Goal: Entertainment & Leisure: Consume media (video, audio)

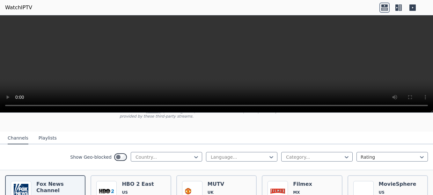
scroll to position [64, 0]
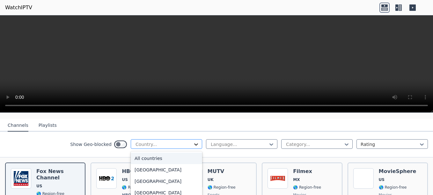
click at [194, 144] on icon at bounding box center [196, 145] width 4 height 2
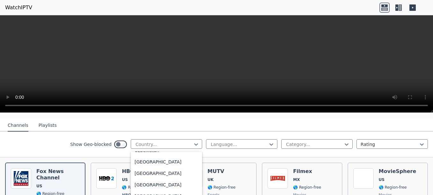
scroll to position [2248, 0]
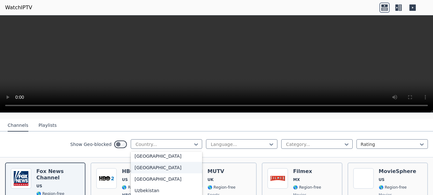
click at [157, 163] on div "[GEOGRAPHIC_DATA]" at bounding box center [166, 167] width 71 height 11
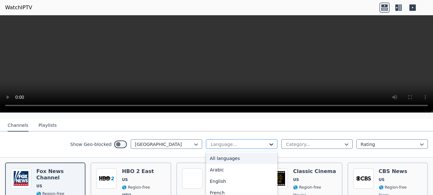
click at [268, 141] on icon at bounding box center [271, 144] width 6 height 6
click at [214, 176] on div "English" at bounding box center [241, 181] width 71 height 11
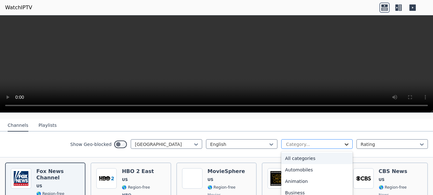
click at [344, 141] on icon at bounding box center [347, 144] width 6 height 6
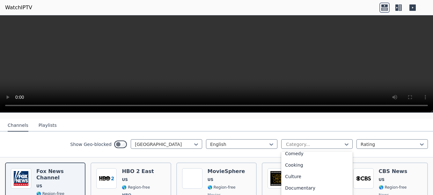
scroll to position [80, 0]
click at [306, 187] on div "Entertainment" at bounding box center [316, 192] width 71 height 11
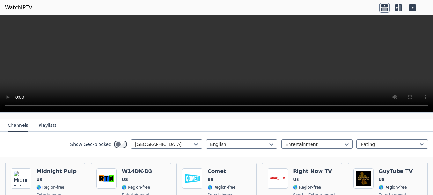
click at [306, 186] on div "Right Now TV US 🌎 Region-free sports entertainment eng" at bounding box center [314, 191] width 43 height 46
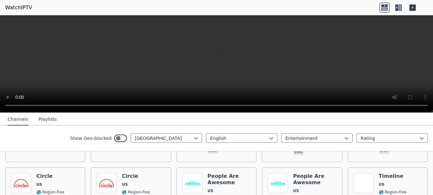
scroll to position [1385, 0]
